Goal: Submit feedback/report problem: Submit feedback/report problem

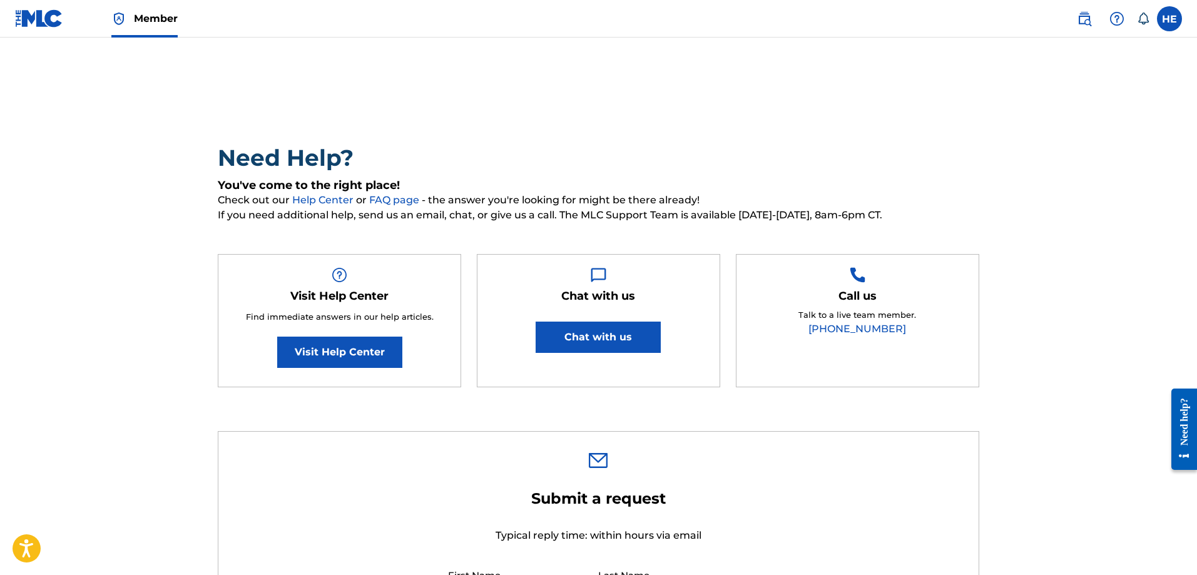
click at [598, 344] on button "Chat with us" at bounding box center [598, 337] width 125 height 31
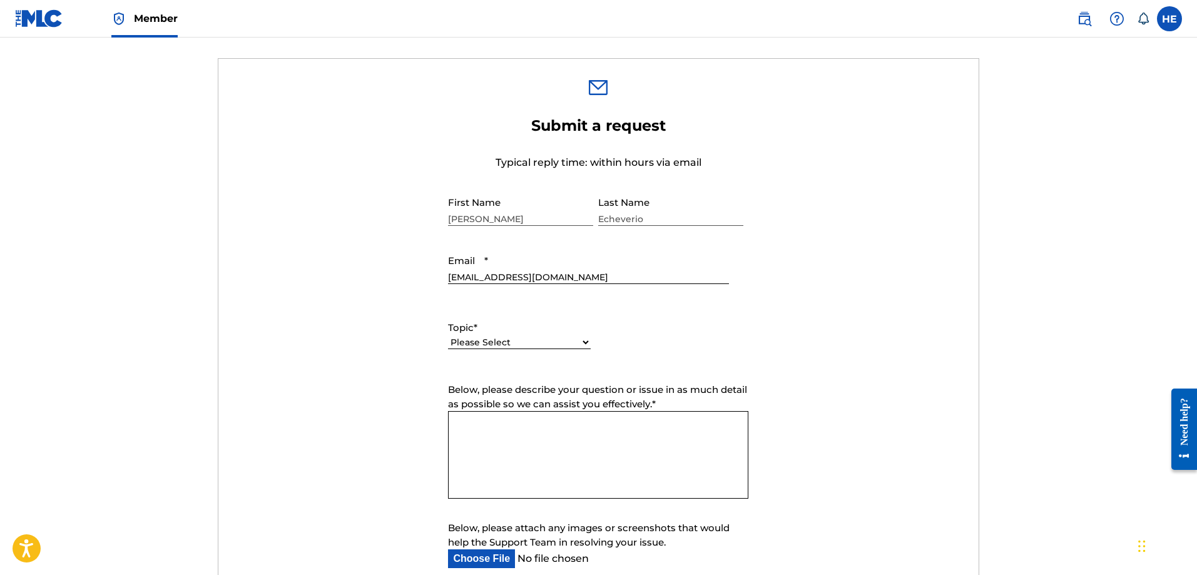
scroll to position [376, 0]
click at [807, 340] on form "Submit a request Typical reply time: within hours via email First Name Hannah L…" at bounding box center [598, 375] width 761 height 523
click at [394, 252] on form "Submit a request Typical reply time: within hours via email First Name Hannah L…" at bounding box center [598, 375] width 761 height 523
click at [484, 336] on select "Please Select I need help with my account I need help with managing my catalog …" at bounding box center [519, 340] width 143 height 13
select select "I need help with my account"
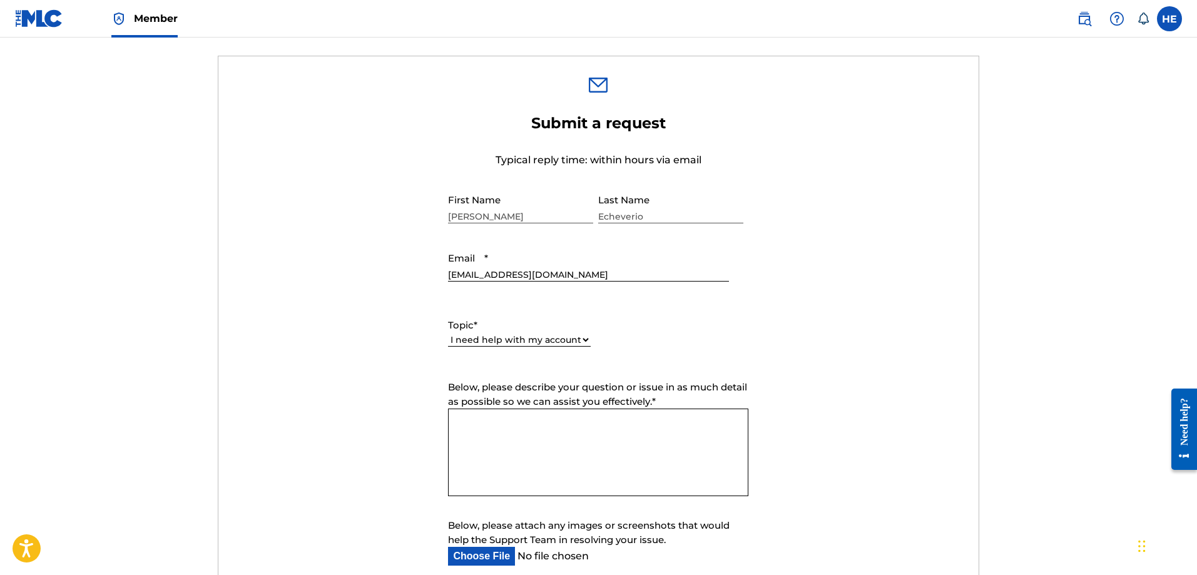
click at [448, 334] on select "Please Select I need help with my account I need help with managing my catalog …" at bounding box center [519, 340] width 143 height 13
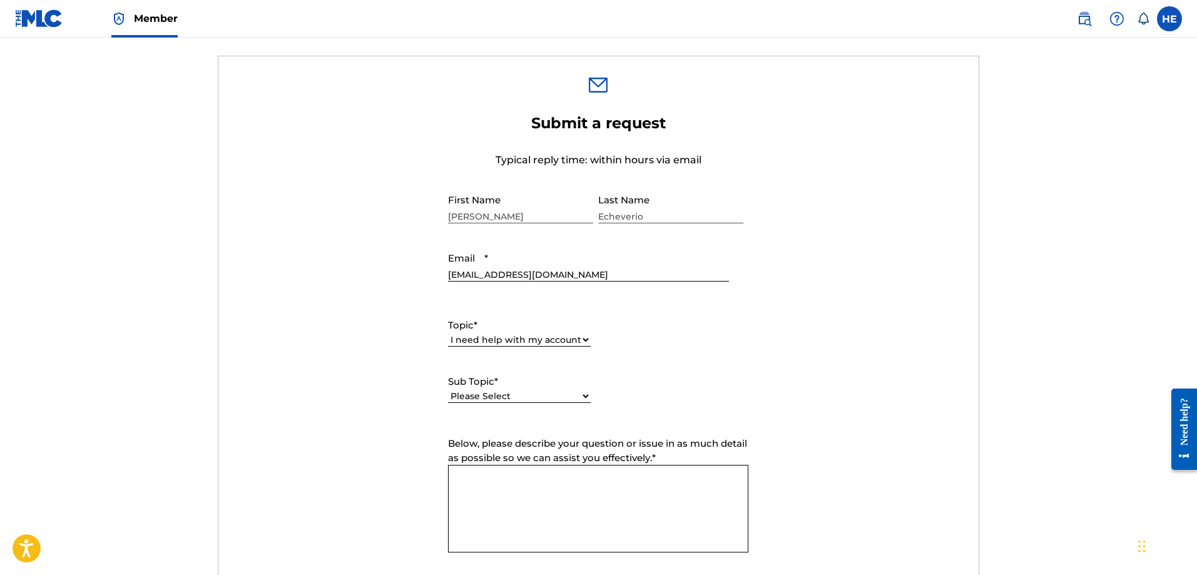
click at [512, 395] on select "Please Select I need help with my user account I can't log in to my user accoun…" at bounding box center [519, 396] width 143 height 13
select select "I need help with my Member account"
click at [448, 390] on select "Please Select I need help with my user account I can't log in to my user accoun…" at bounding box center [519, 396] width 143 height 13
click at [519, 407] on div "Please Select I need help with my user account I can't log in to my user accoun…" at bounding box center [519, 403] width 143 height 28
click at [517, 394] on select "Please Select I need help with my user account I can't log in to my user accoun…" at bounding box center [519, 396] width 143 height 13
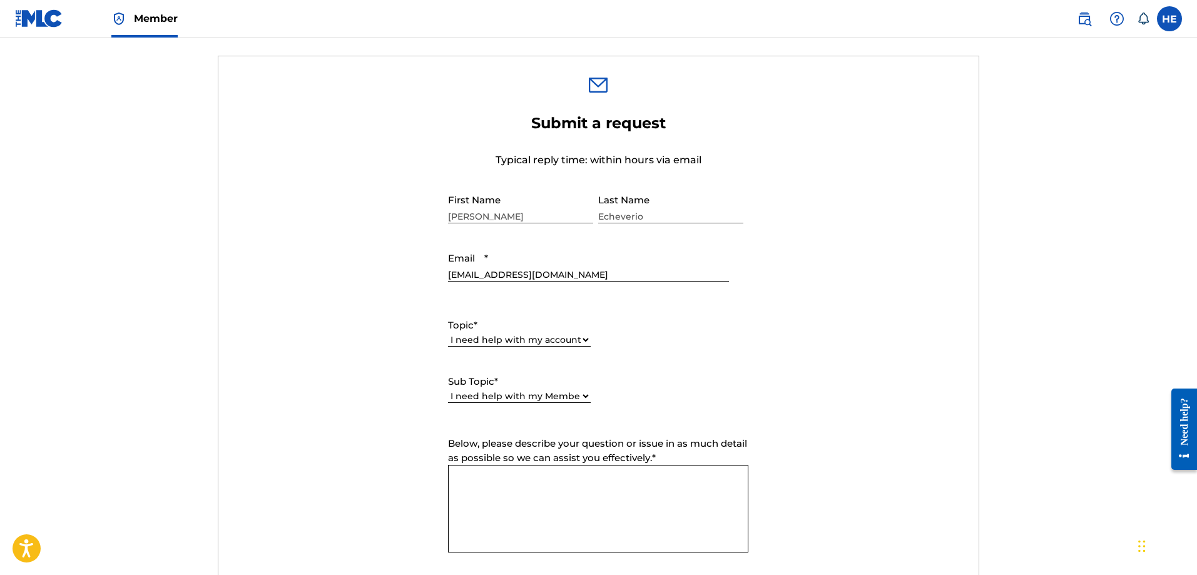
click at [694, 399] on div "Topic * Please Select I need help with my account I need help with managing my …" at bounding box center [598, 360] width 300 height 113
click at [571, 495] on textarea "Below, please describe your question or issue in as much detail as possible so …" at bounding box center [598, 509] width 300 height 88
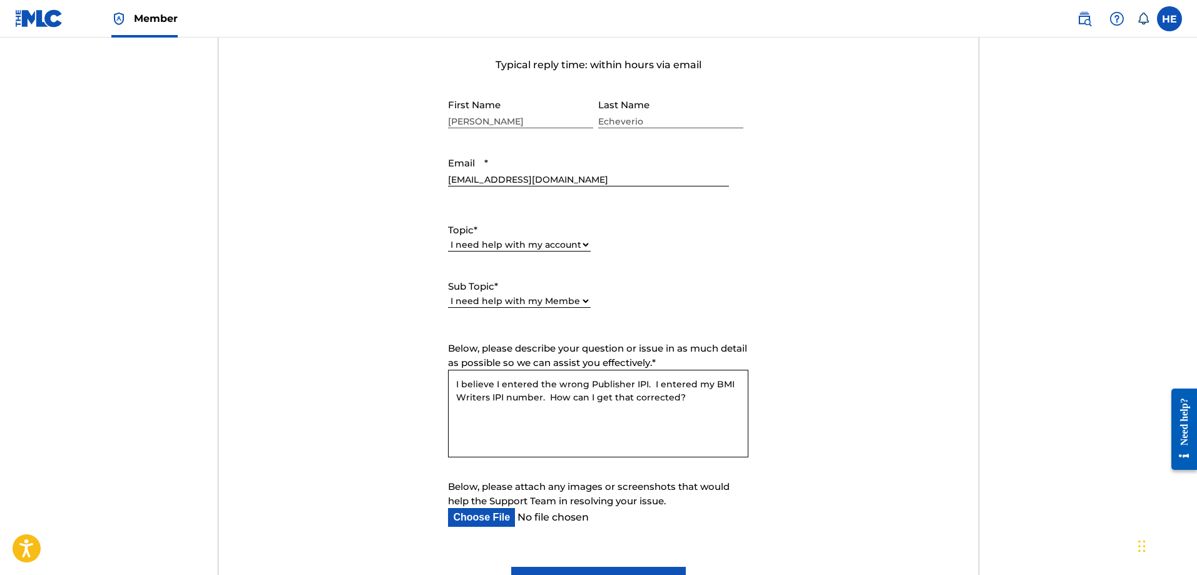
scroll to position [501, 0]
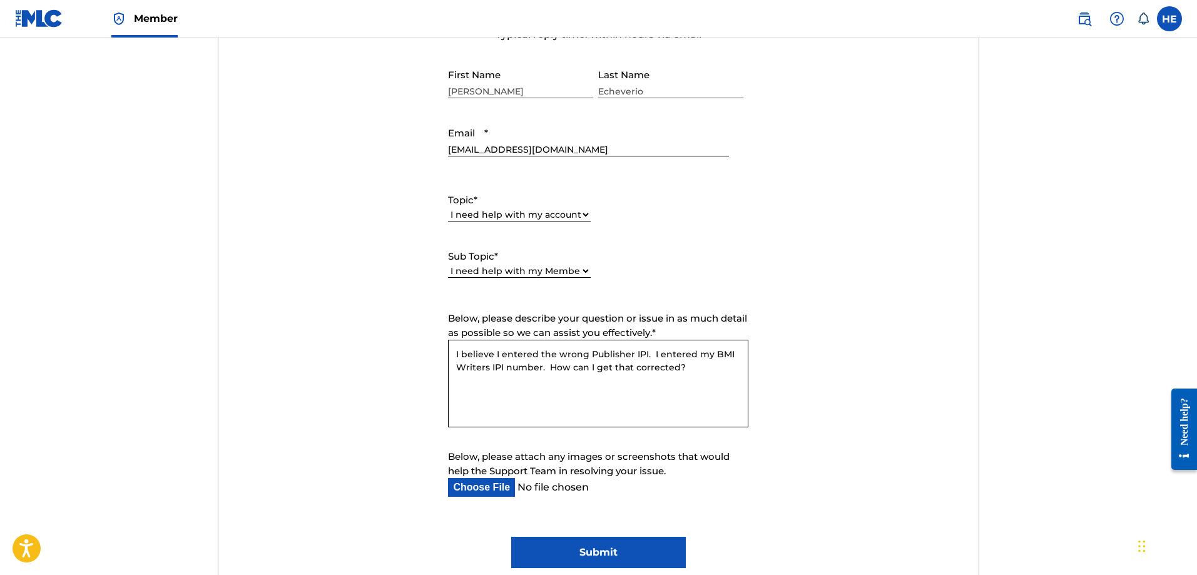
click at [644, 354] on textarea "I believe I entered the wrong Publisher IPI. I entered my BMI Writers IPI numbe…" at bounding box center [598, 384] width 300 height 88
type textarea "I believe I entered the wrong Publisher IPI in my members information. I entere…"
click at [607, 554] on input "Submit" at bounding box center [598, 552] width 175 height 31
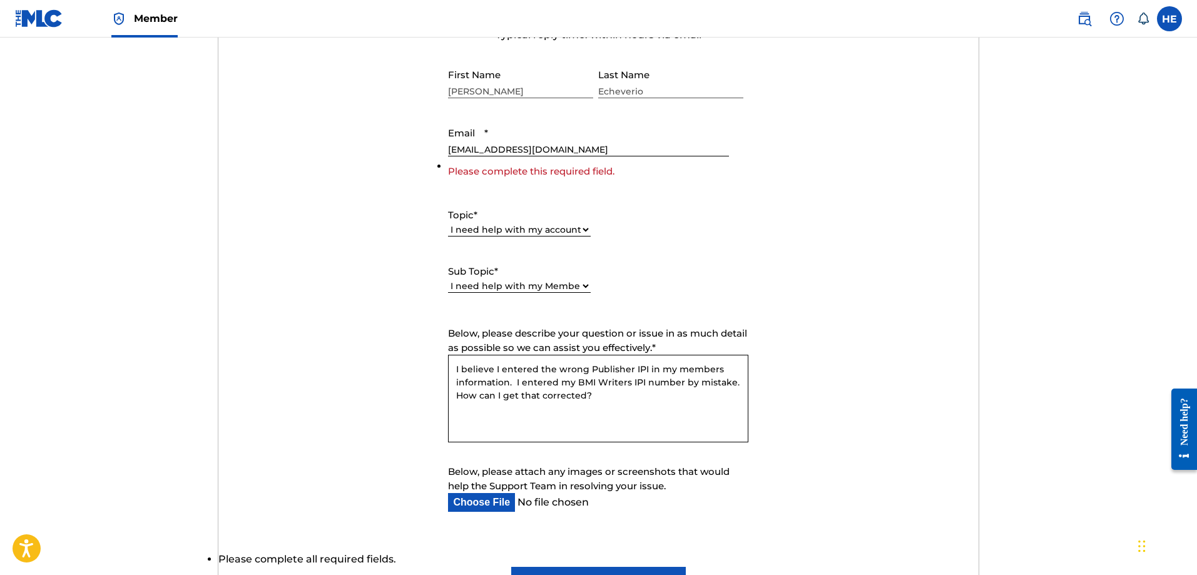
click at [484, 147] on input "[EMAIL_ADDRESS][DOMAIN_NAME]" at bounding box center [588, 139] width 280 height 36
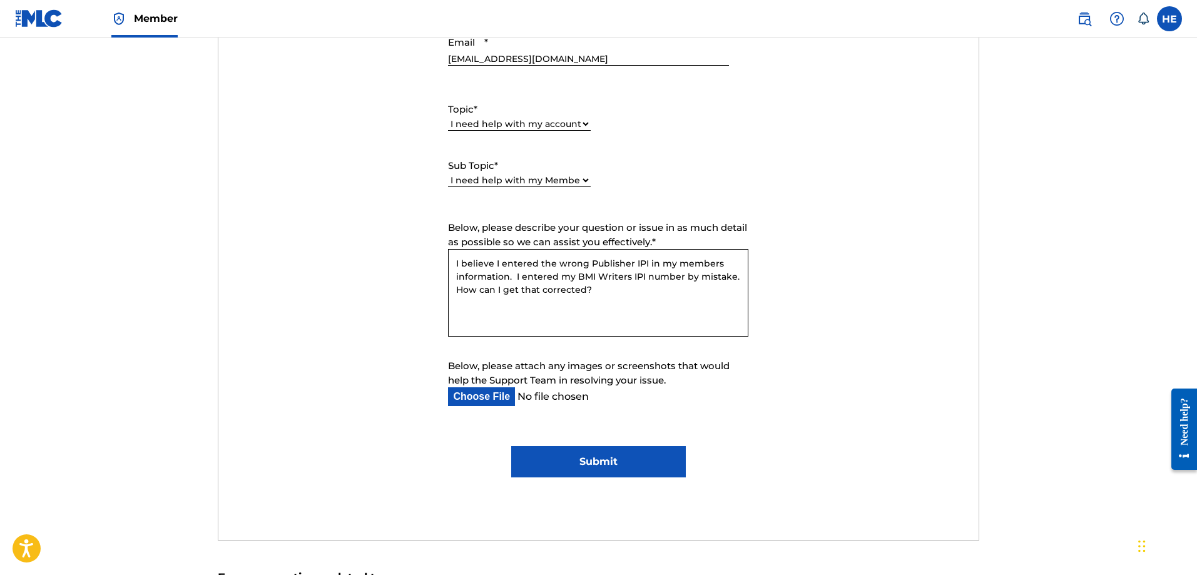
scroll to position [626, 0]
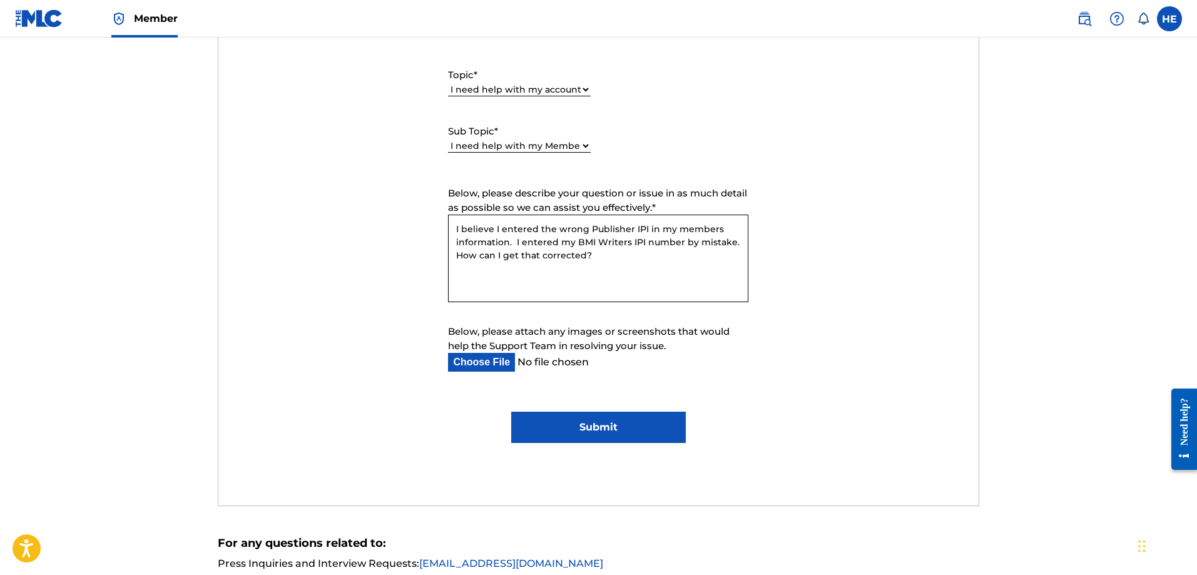
type input "[EMAIL_ADDRESS][DOMAIN_NAME]"
click at [611, 431] on input "Submit" at bounding box center [598, 427] width 175 height 31
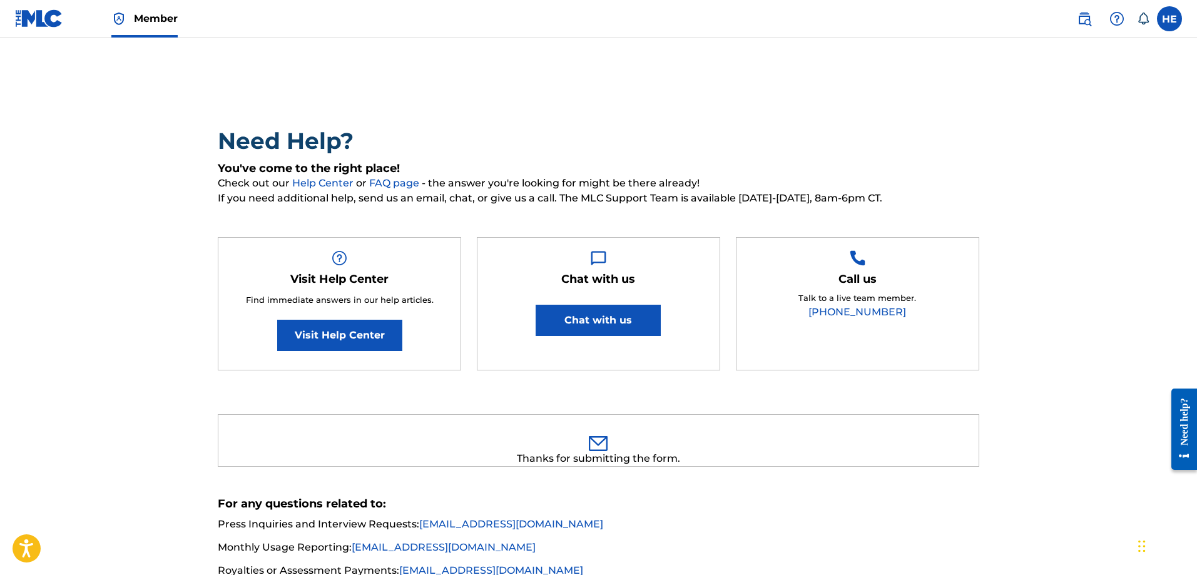
scroll to position [0, 0]
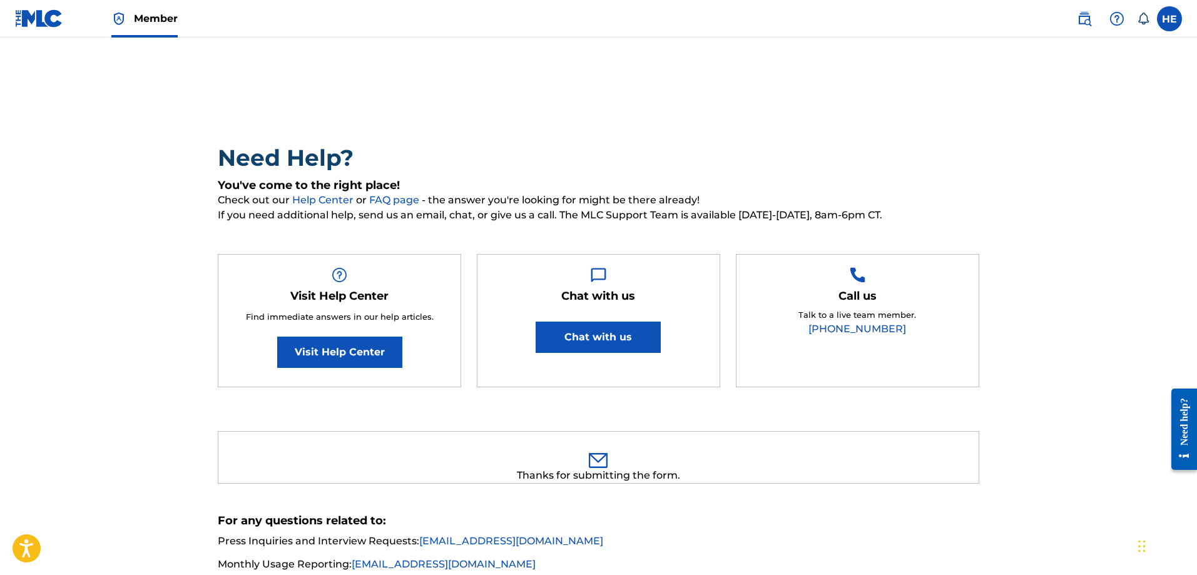
click at [871, 103] on div "Need Help? You've come to the right place! Check out our Help Center or FAQ pag…" at bounding box center [599, 367] width 876 height 597
click at [1174, 14] on label at bounding box center [1169, 18] width 25 height 25
click at [1170, 19] on input "HE Hannah Echeverio threeforthemice@gmail.com Notification Preferences Profile …" at bounding box center [1170, 19] width 0 height 0
click at [57, 16] on img at bounding box center [39, 18] width 48 height 18
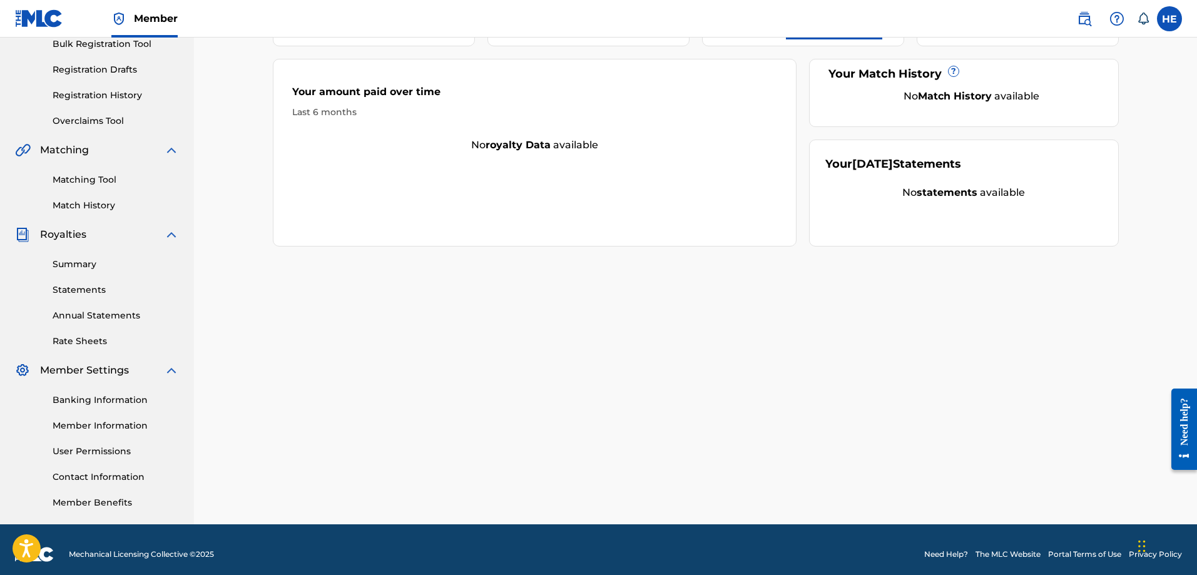
scroll to position [201, 0]
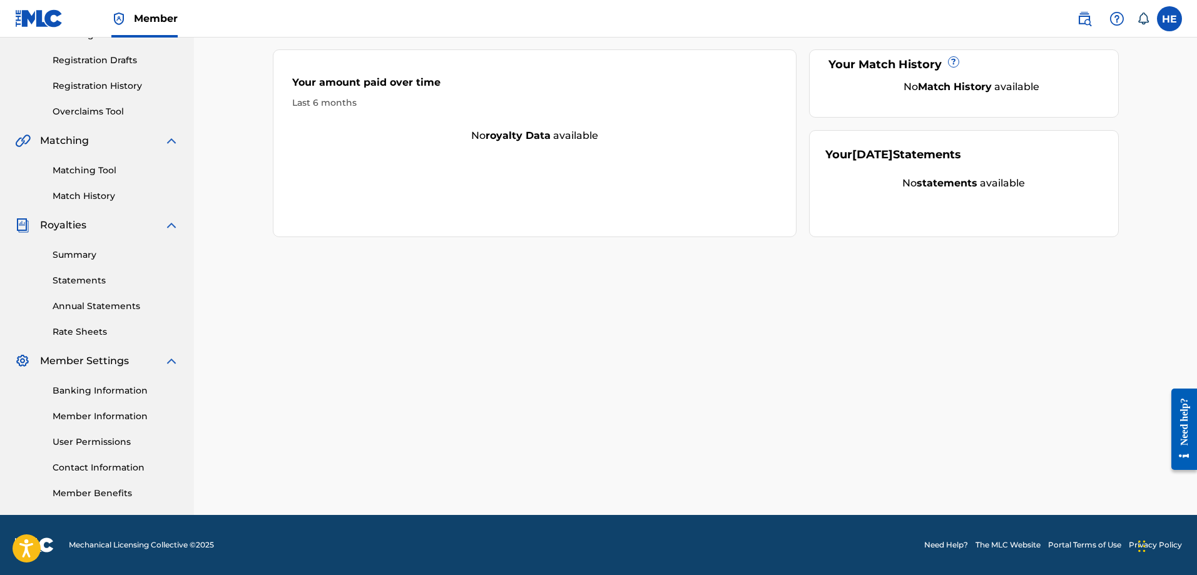
click at [93, 416] on link "Member Information" at bounding box center [116, 416] width 126 height 13
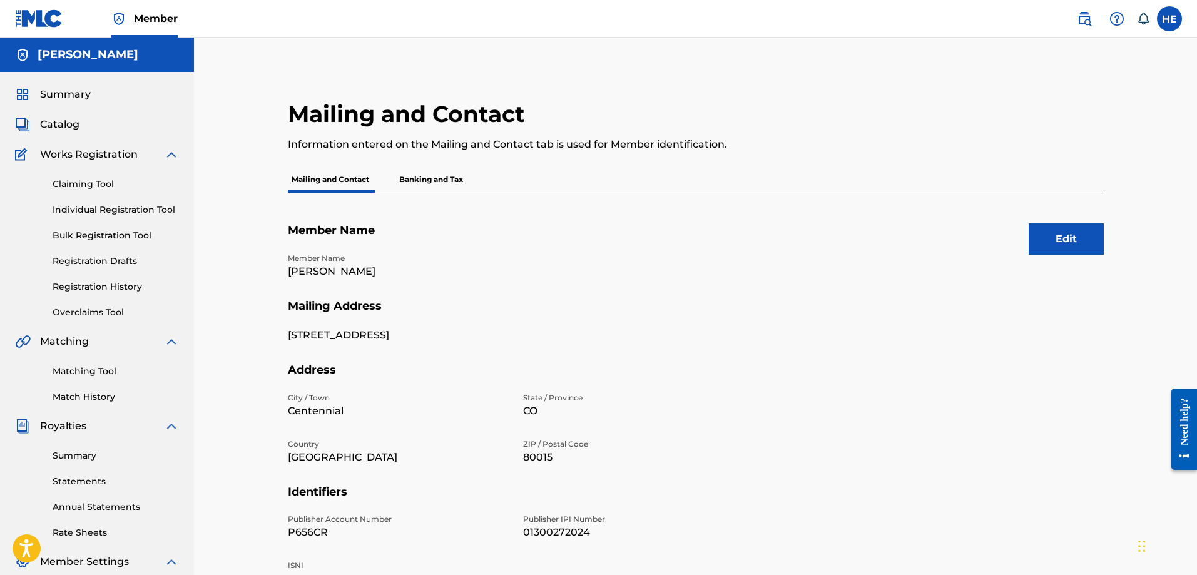
click at [422, 178] on p "Banking and Tax" at bounding box center [431, 179] width 71 height 26
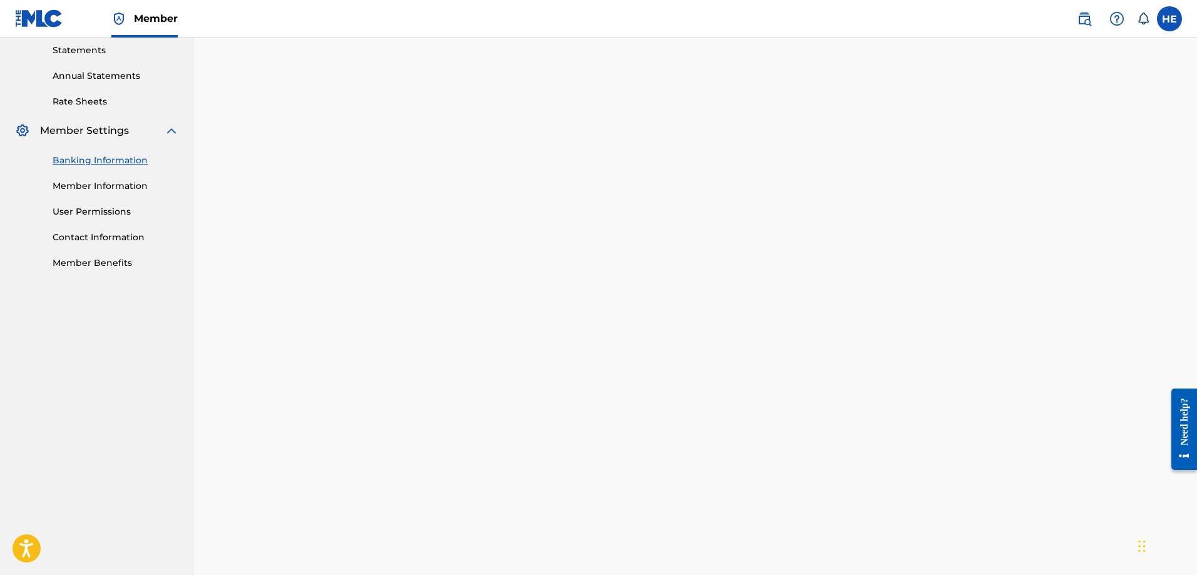
scroll to position [431, 0]
click at [86, 180] on link "Member Information" at bounding box center [116, 186] width 126 height 13
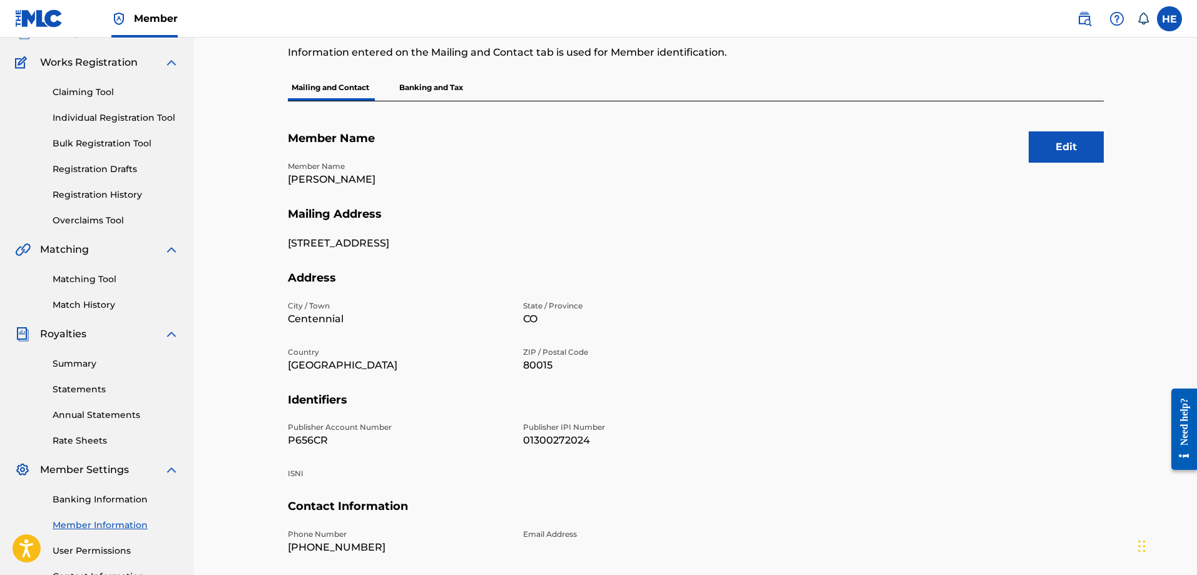
scroll to position [188, 0]
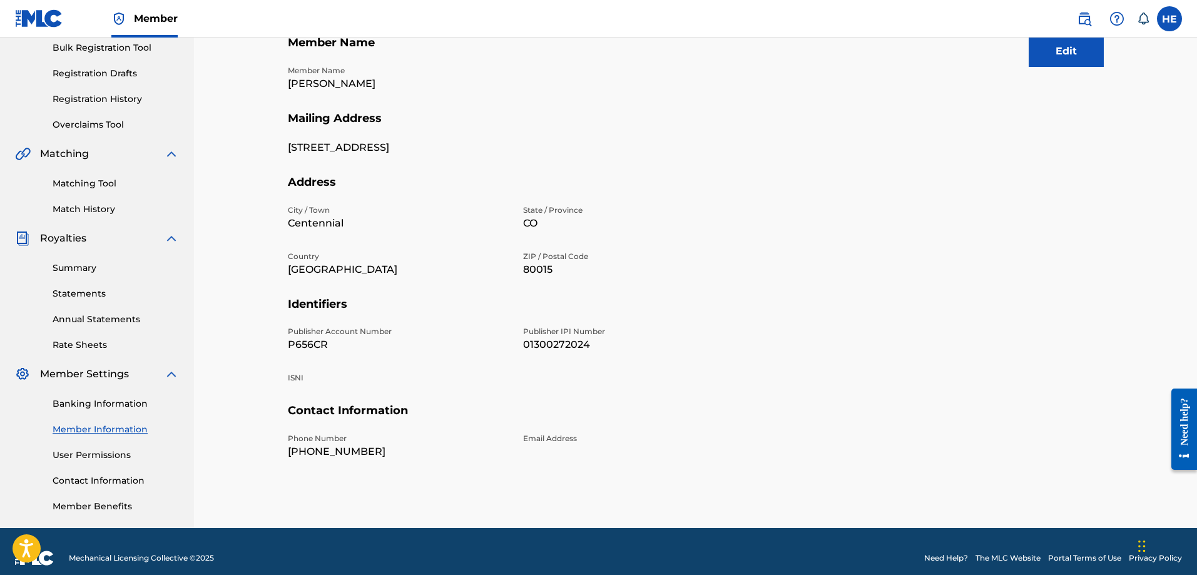
click at [297, 341] on p "P656CR" at bounding box center [398, 344] width 220 height 15
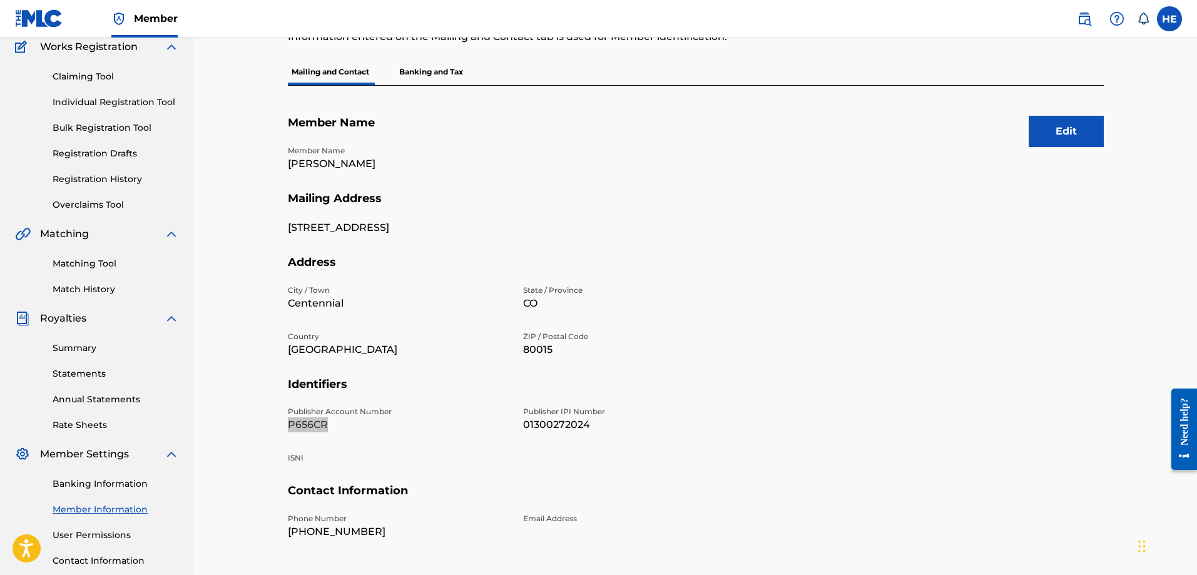
scroll to position [0, 0]
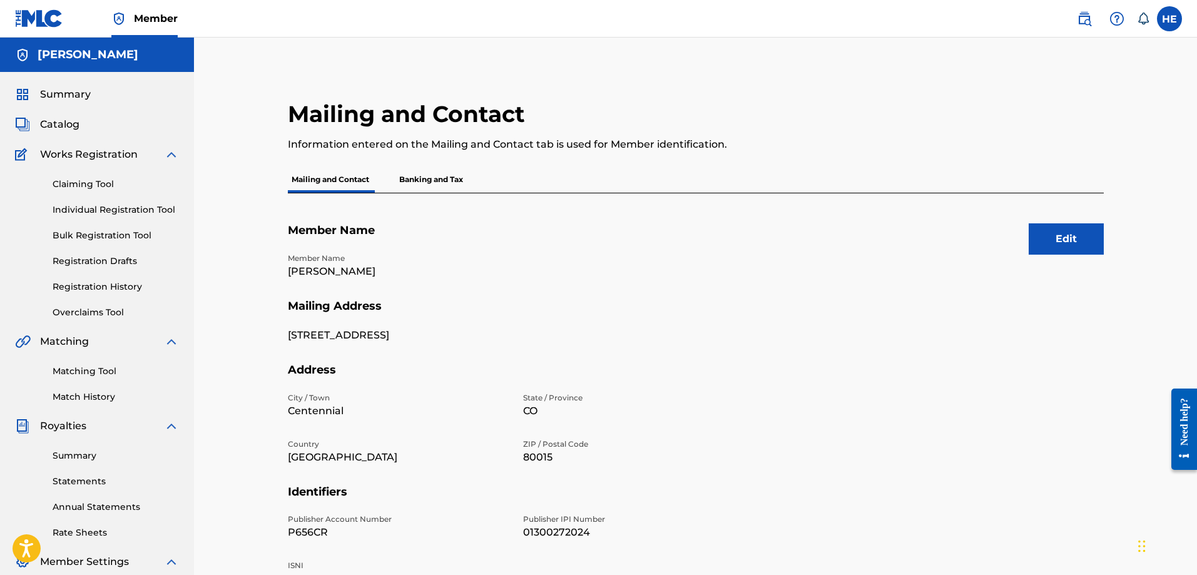
click at [81, 151] on span "Works Registration" at bounding box center [89, 154] width 98 height 15
click at [83, 185] on link "Claiming Tool" at bounding box center [116, 184] width 126 height 13
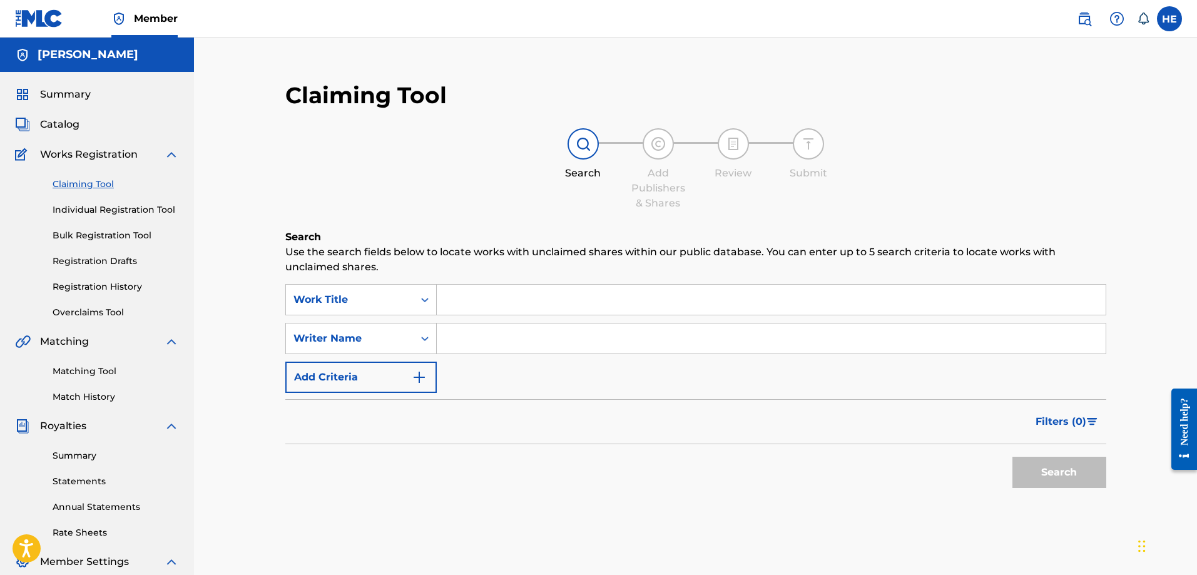
click at [83, 206] on link "Individual Registration Tool" at bounding box center [116, 209] width 126 height 13
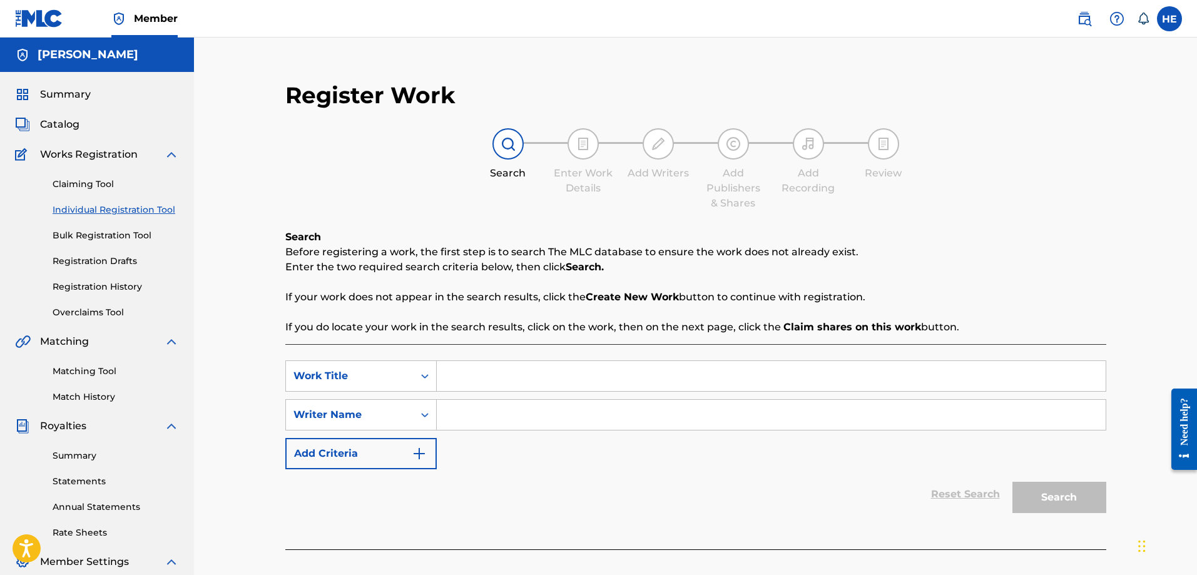
click at [90, 236] on link "Bulk Registration Tool" at bounding box center [116, 235] width 126 height 13
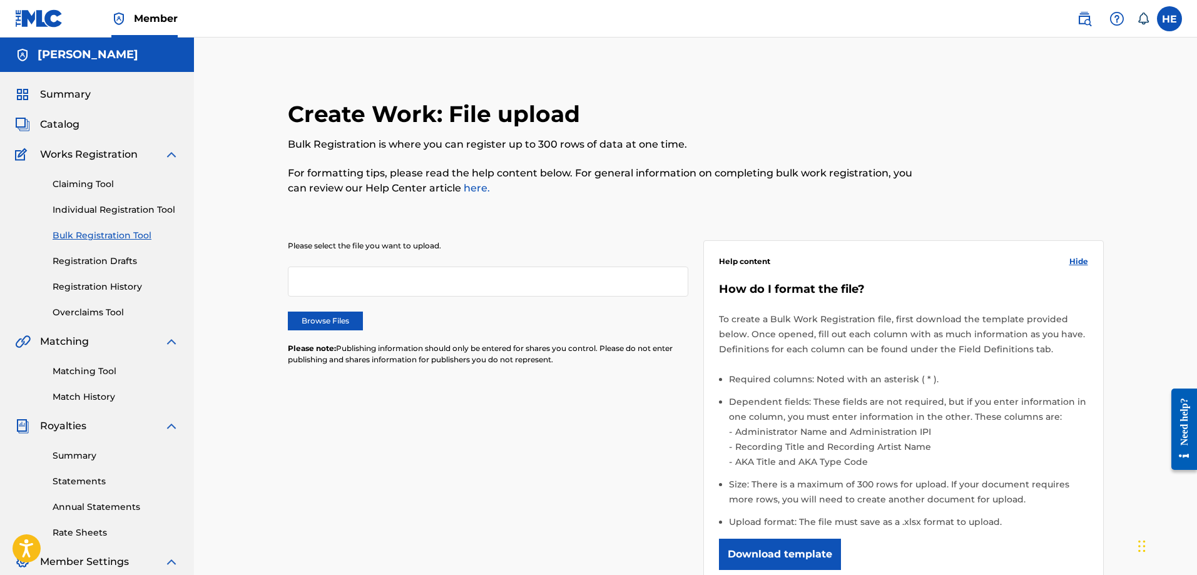
click at [52, 128] on span "Catalog" at bounding box center [59, 124] width 39 height 15
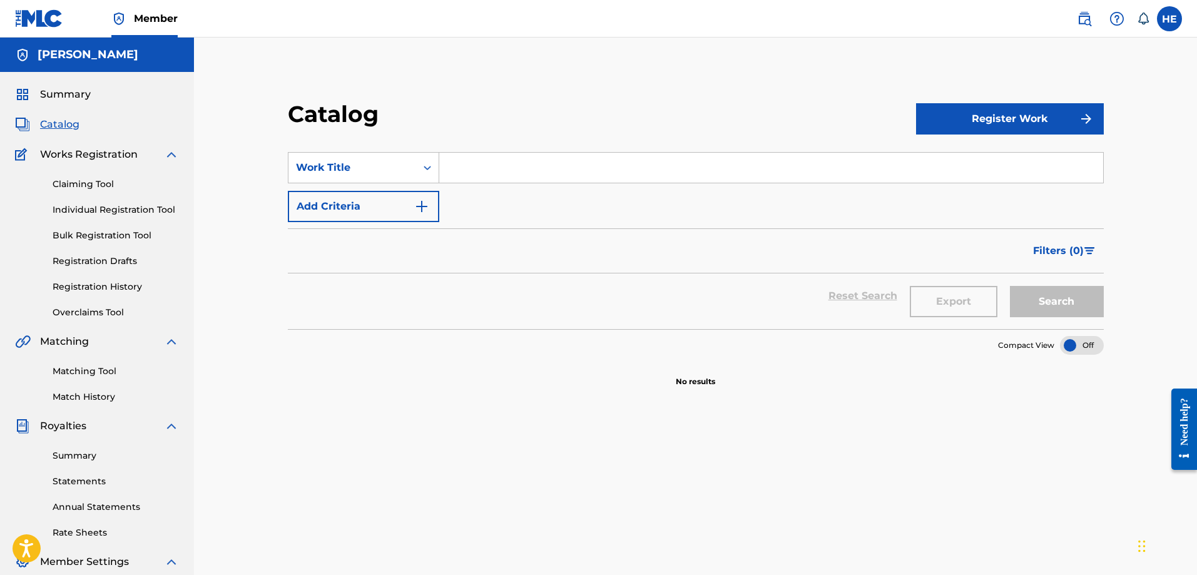
click at [62, 95] on span "Summary" at bounding box center [65, 94] width 51 height 15
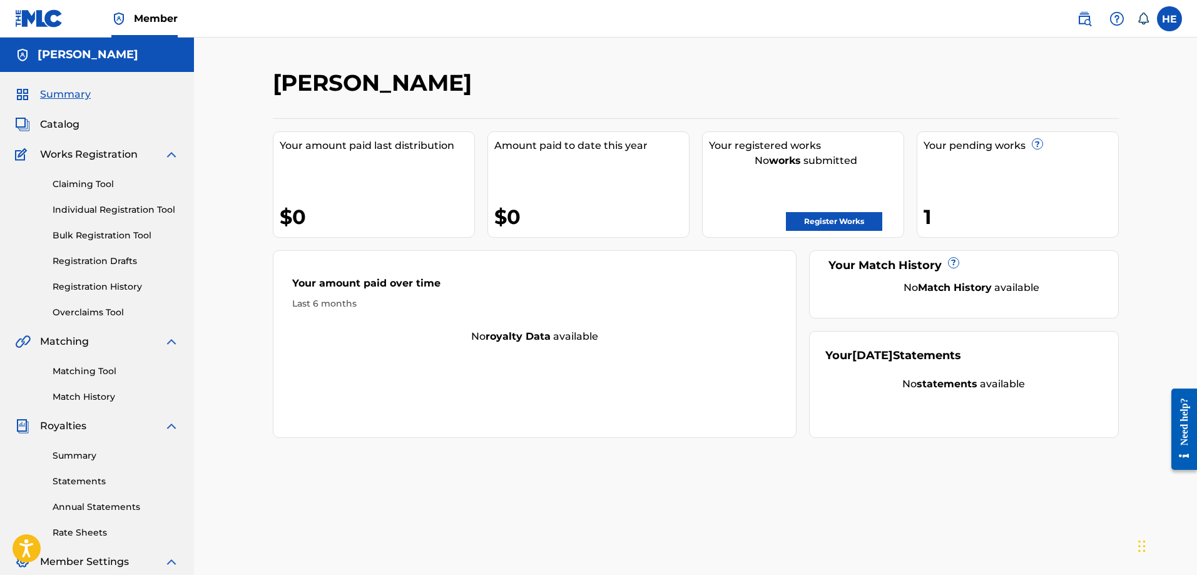
click at [84, 260] on link "Registration Drafts" at bounding box center [116, 261] width 126 height 13
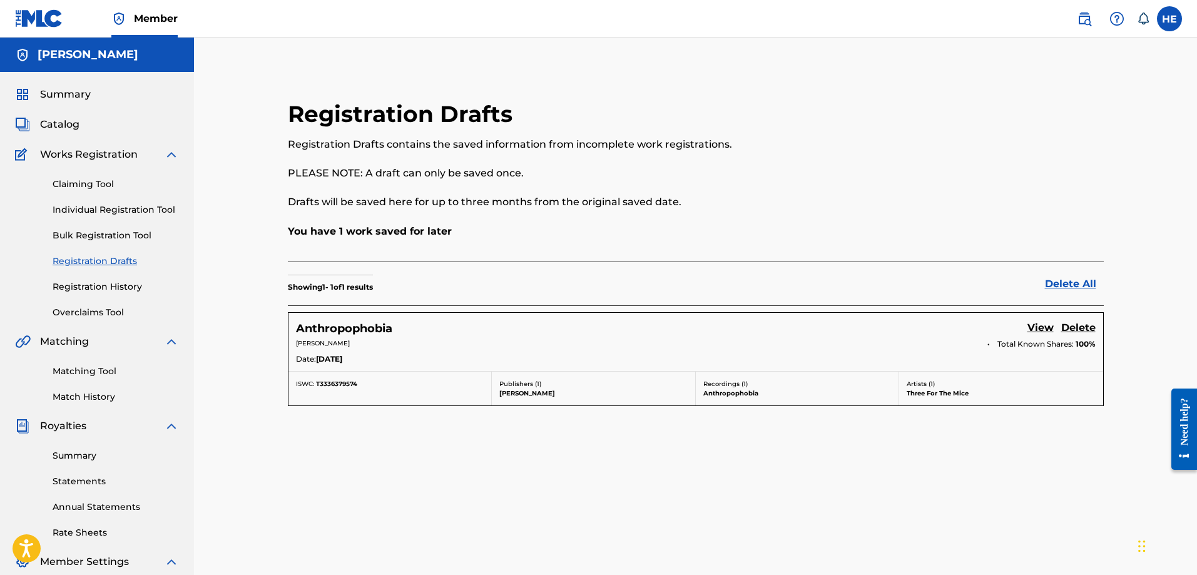
click at [87, 288] on link "Registration History" at bounding box center [116, 286] width 126 height 13
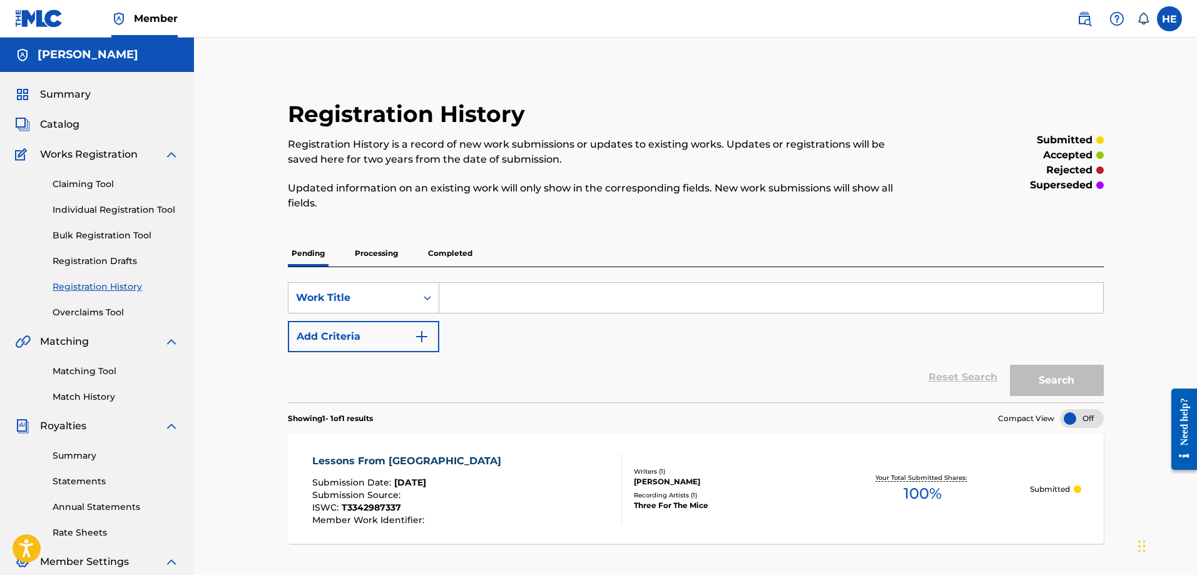
click at [658, 346] on div "SearchWithCriteria3ae3ab44-ac3a-46cb-9694-fb22573634ff Work Title Add Criteria" at bounding box center [696, 317] width 816 height 70
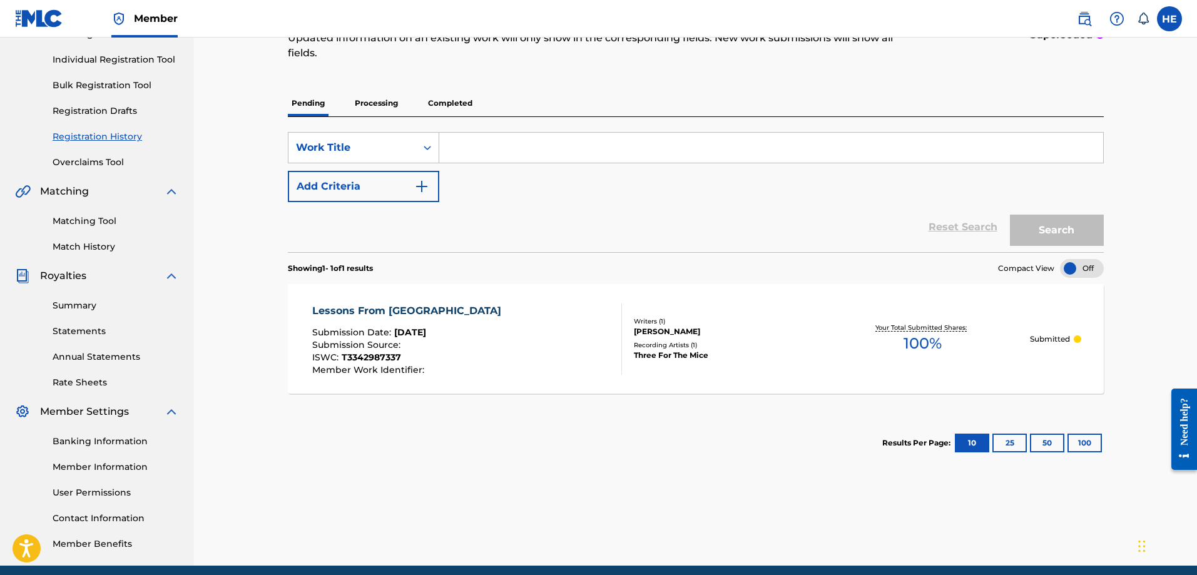
scroll to position [201, 0]
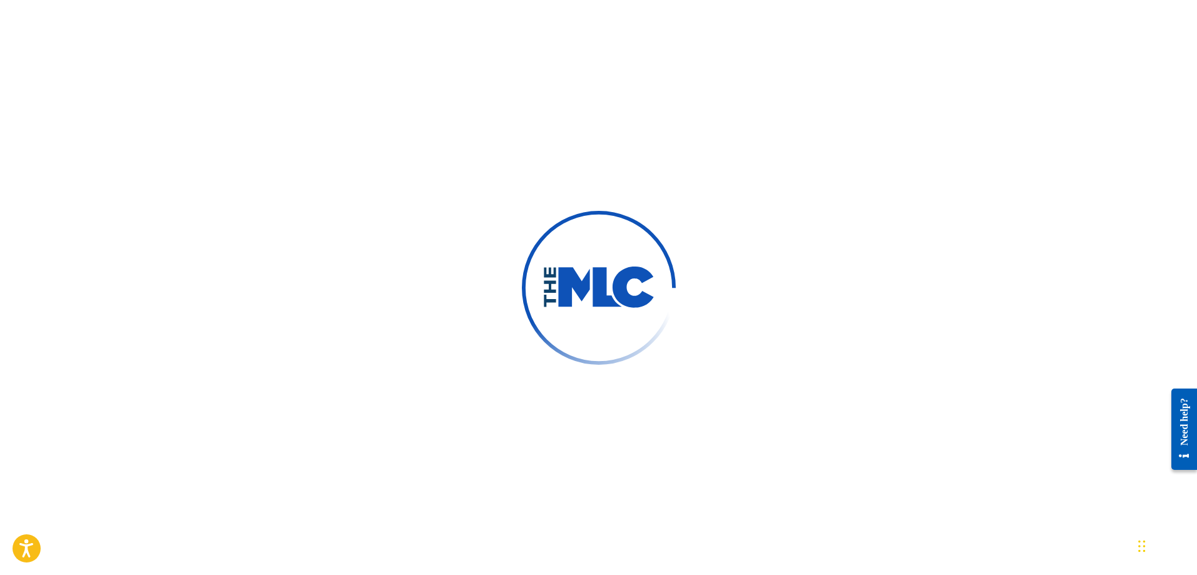
click at [658, 178] on div at bounding box center [598, 287] width 1197 height 575
